Goal: Task Accomplishment & Management: Manage account settings

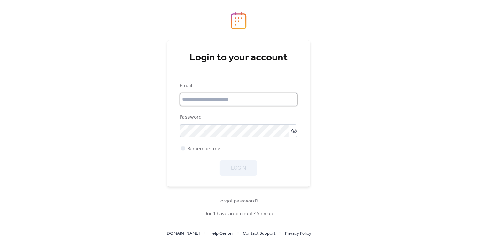
click at [268, 96] on input "email" at bounding box center [238, 99] width 117 height 13
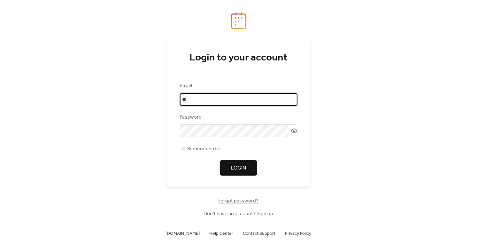
type input "*"
type input "**********"
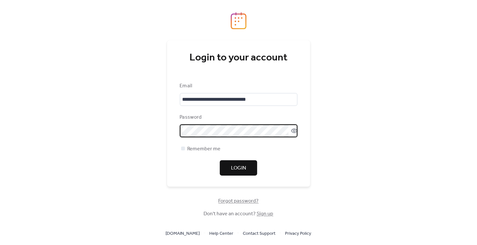
click at [291, 131] on icon at bounding box center [294, 130] width 6 height 6
click at [250, 161] on button "Login" at bounding box center [238, 167] width 37 height 15
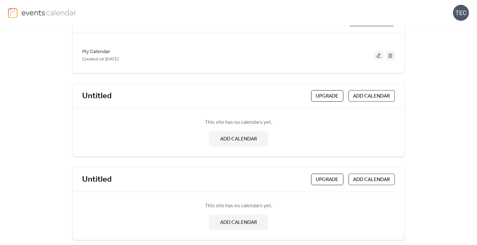
scroll to position [223, 0]
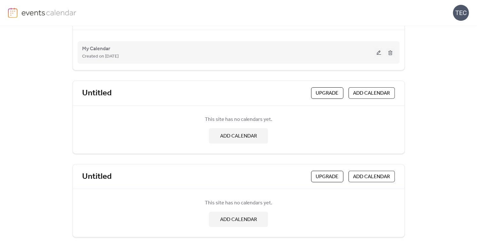
click at [377, 51] on button at bounding box center [378, 53] width 9 height 10
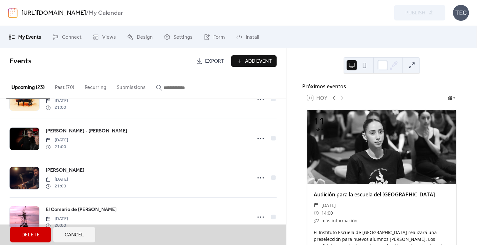
scroll to position [777, 0]
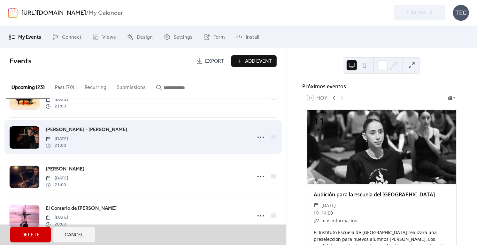
click at [258, 138] on div "Baglietto - Vitale Saturday, November 22, 2025 21:00" at bounding box center [143, 136] width 267 height 39
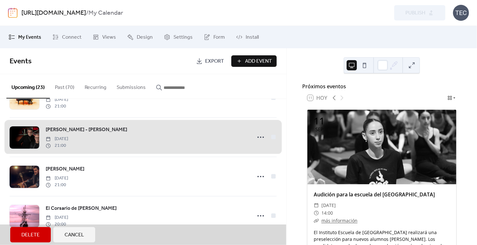
click at [256, 135] on div "Baglietto - Vitale Saturday, November 22, 2025 21:00" at bounding box center [143, 136] width 267 height 39
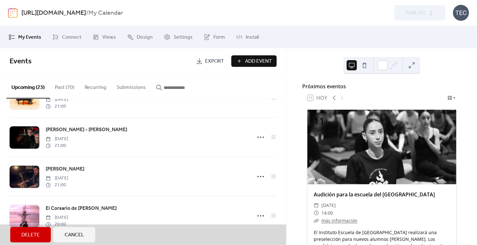
click at [88, 233] on button "Cancel" at bounding box center [74, 234] width 42 height 15
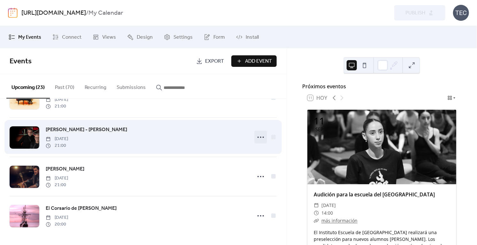
click at [256, 132] on icon at bounding box center [260, 137] width 10 height 10
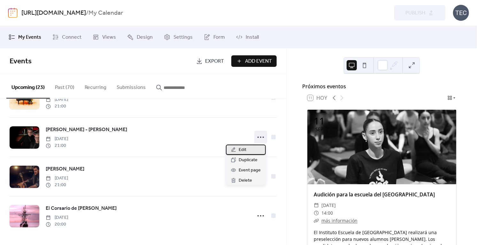
click at [253, 151] on div "Edit" at bounding box center [246, 149] width 40 height 10
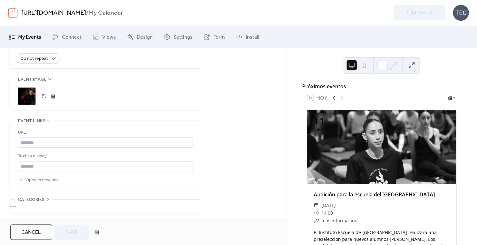
scroll to position [305, 0]
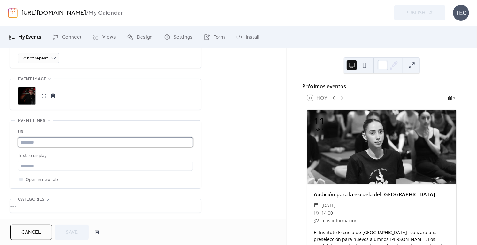
click at [164, 142] on input "text" at bounding box center [105, 142] width 175 height 10
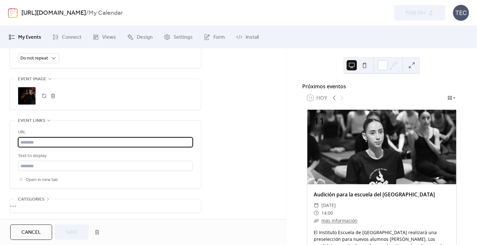
paste input "**********"
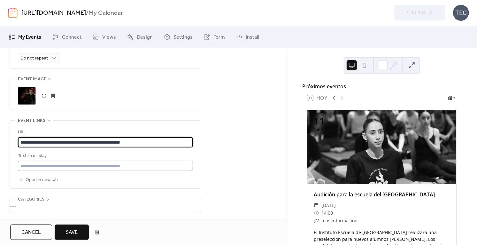
type input "**********"
click at [160, 161] on input "text" at bounding box center [105, 166] width 175 height 10
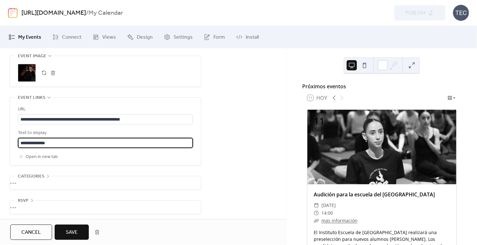
scroll to position [329, 0]
type input "**********"
click at [81, 232] on button "Save" at bounding box center [72, 231] width 34 height 15
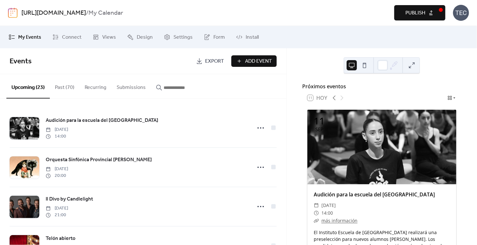
click at [432, 14] on button "Publish" at bounding box center [419, 12] width 51 height 15
